Goal: Task Accomplishment & Management: Use online tool/utility

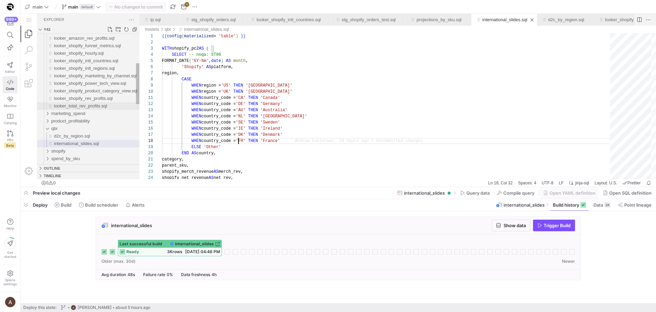
scroll to position [43, 77]
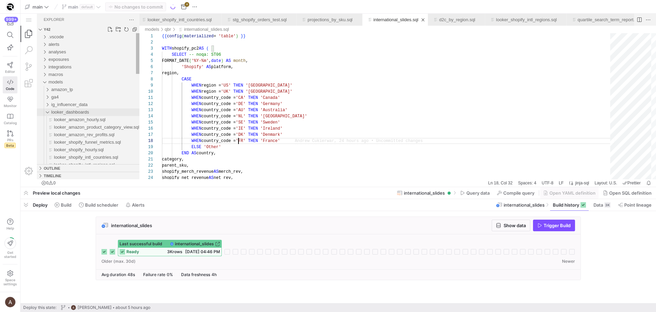
click at [50, 112] on div "looker_dashboards" at bounding box center [45, 112] width 13 height 8
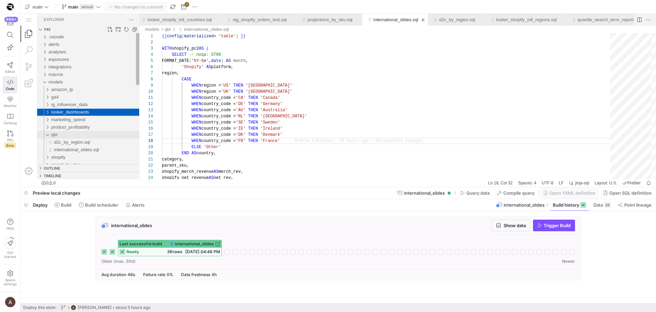
click at [47, 136] on div "qbr" at bounding box center [45, 135] width 13 height 8
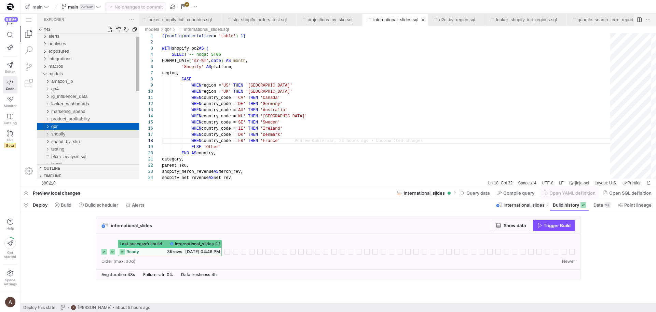
click at [48, 136] on div "shopify" at bounding box center [45, 134] width 13 height 8
